Goal: Information Seeking & Learning: Learn about a topic

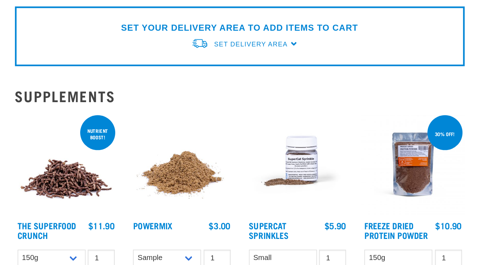
click at [342, 201] on img at bounding box center [337, 192] width 68 height 68
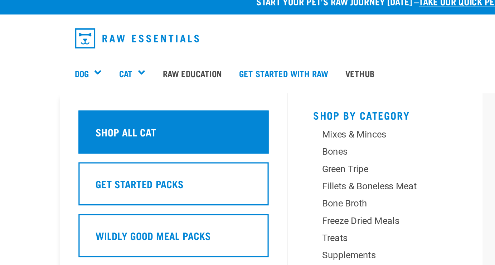
click at [92, 95] on h5 "Shop All Cat" at bounding box center [79, 90] width 38 height 9
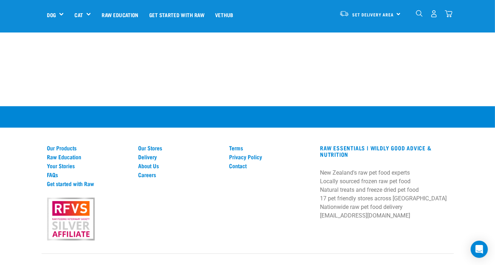
scroll to position [1407, 0]
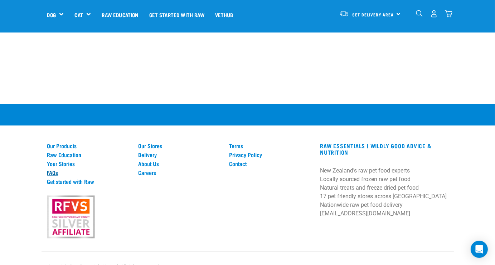
click at [56, 170] on link "FAQs" at bounding box center [88, 173] width 82 height 6
